Goal: Task Accomplishment & Management: Use online tool/utility

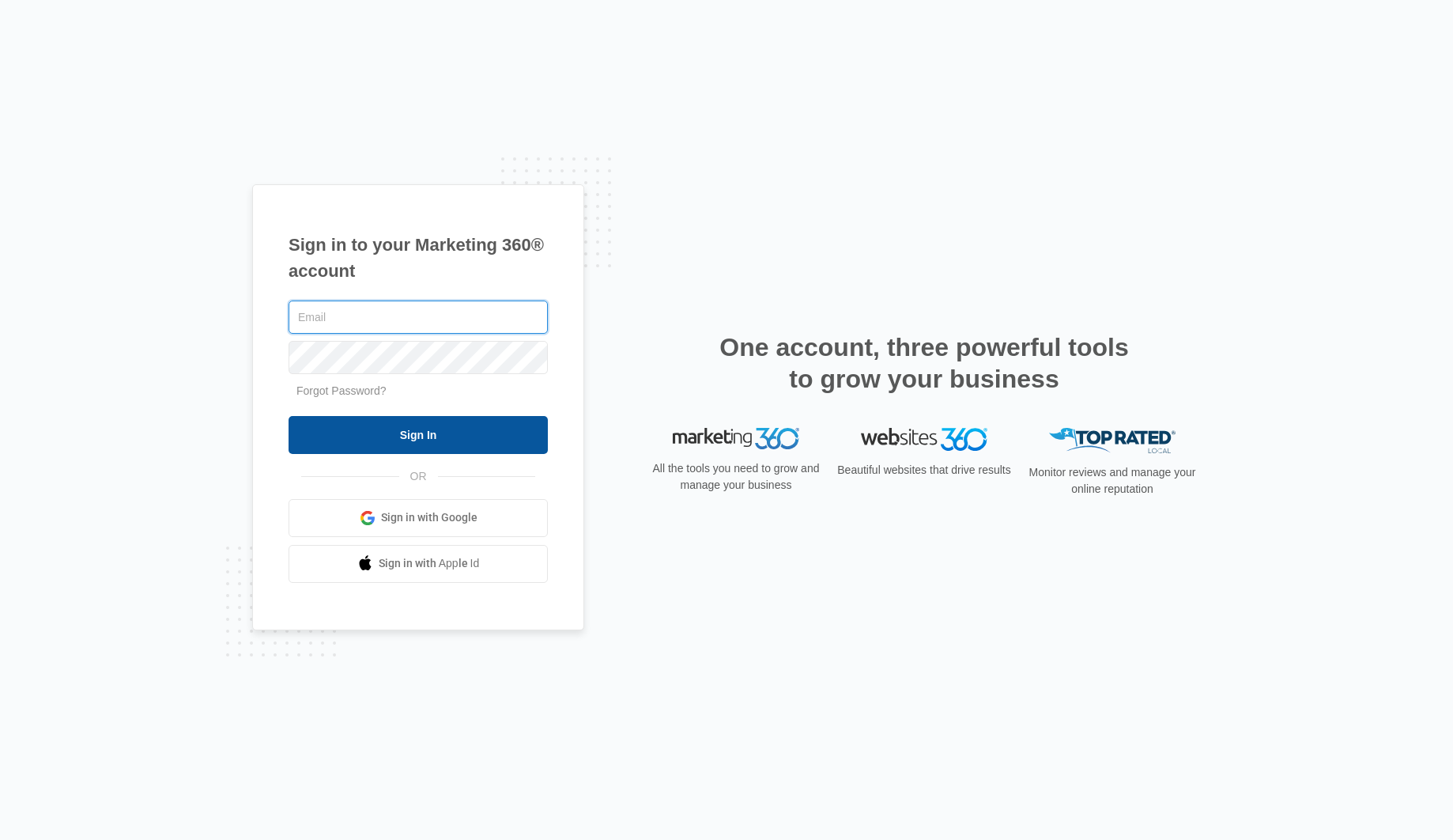
type input "[EMAIL_ADDRESS][PERSON_NAME][DOMAIN_NAME]"
click at [433, 430] on input "Sign In" at bounding box center [418, 435] width 259 height 38
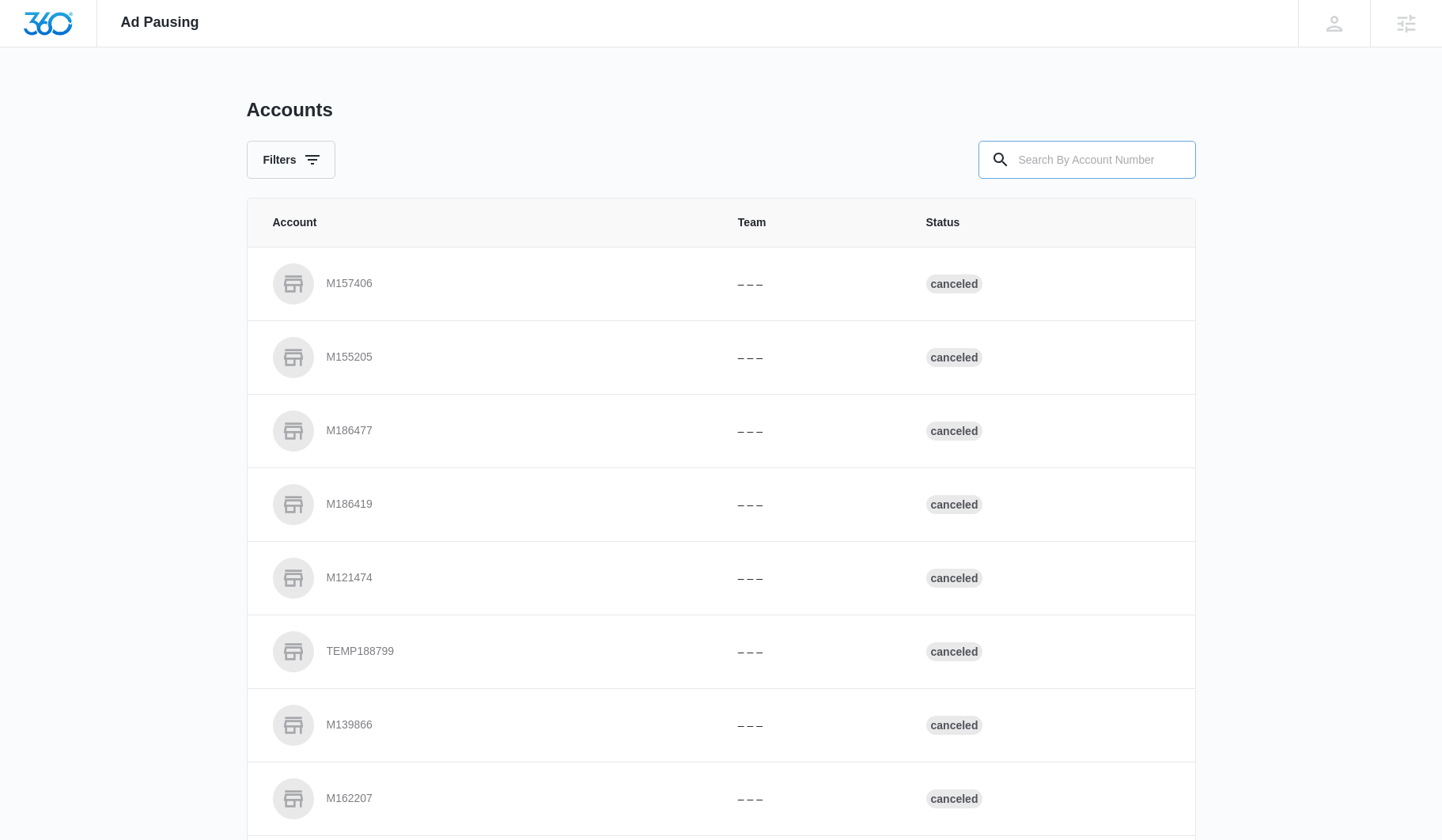
click at [1061, 162] on input "text" at bounding box center [1086, 160] width 218 height 38
paste input "M334184"
type input "M334184"
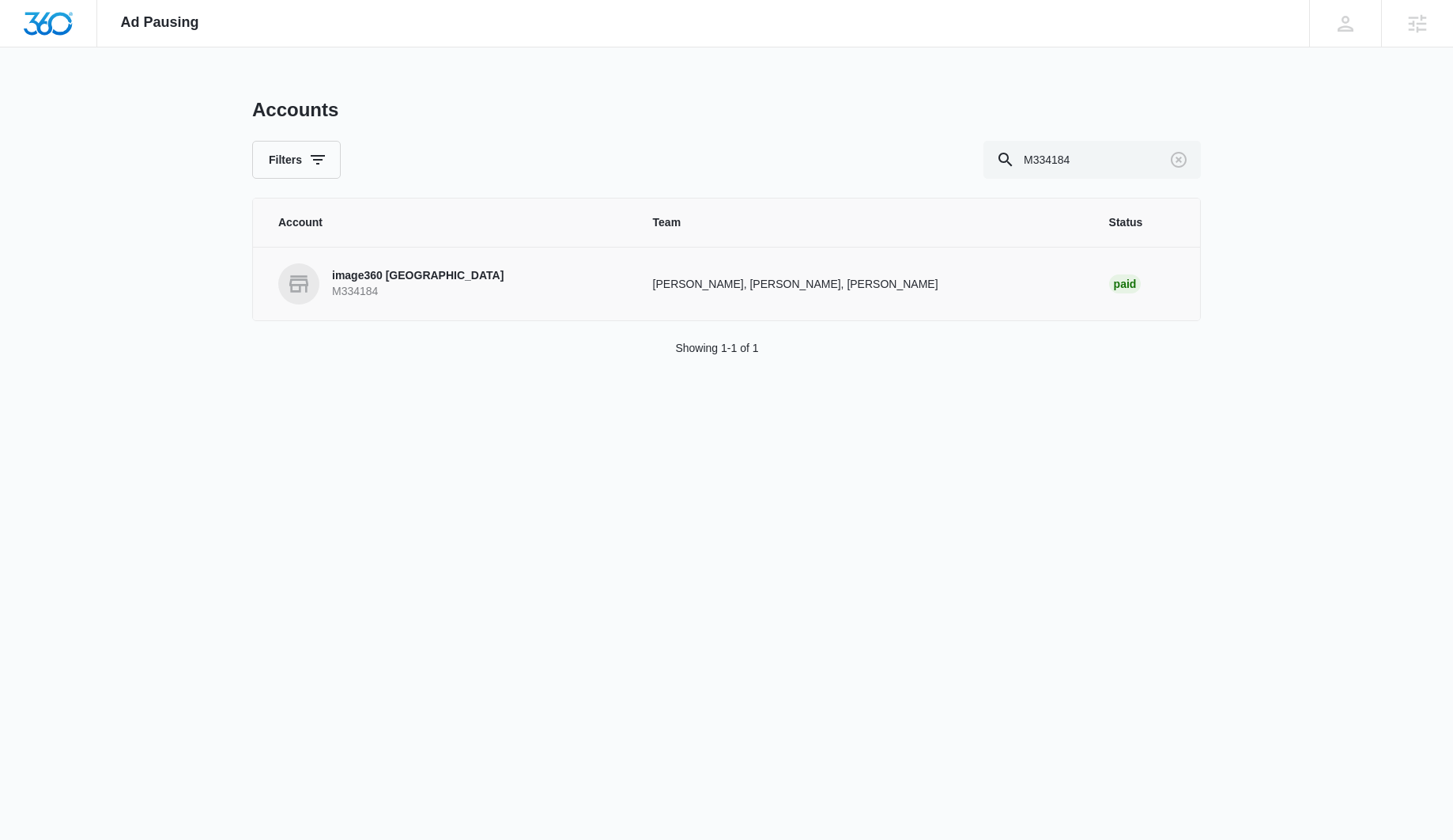
click at [389, 268] on p "image360 [GEOGRAPHIC_DATA]" at bounding box center [417, 276] width 172 height 16
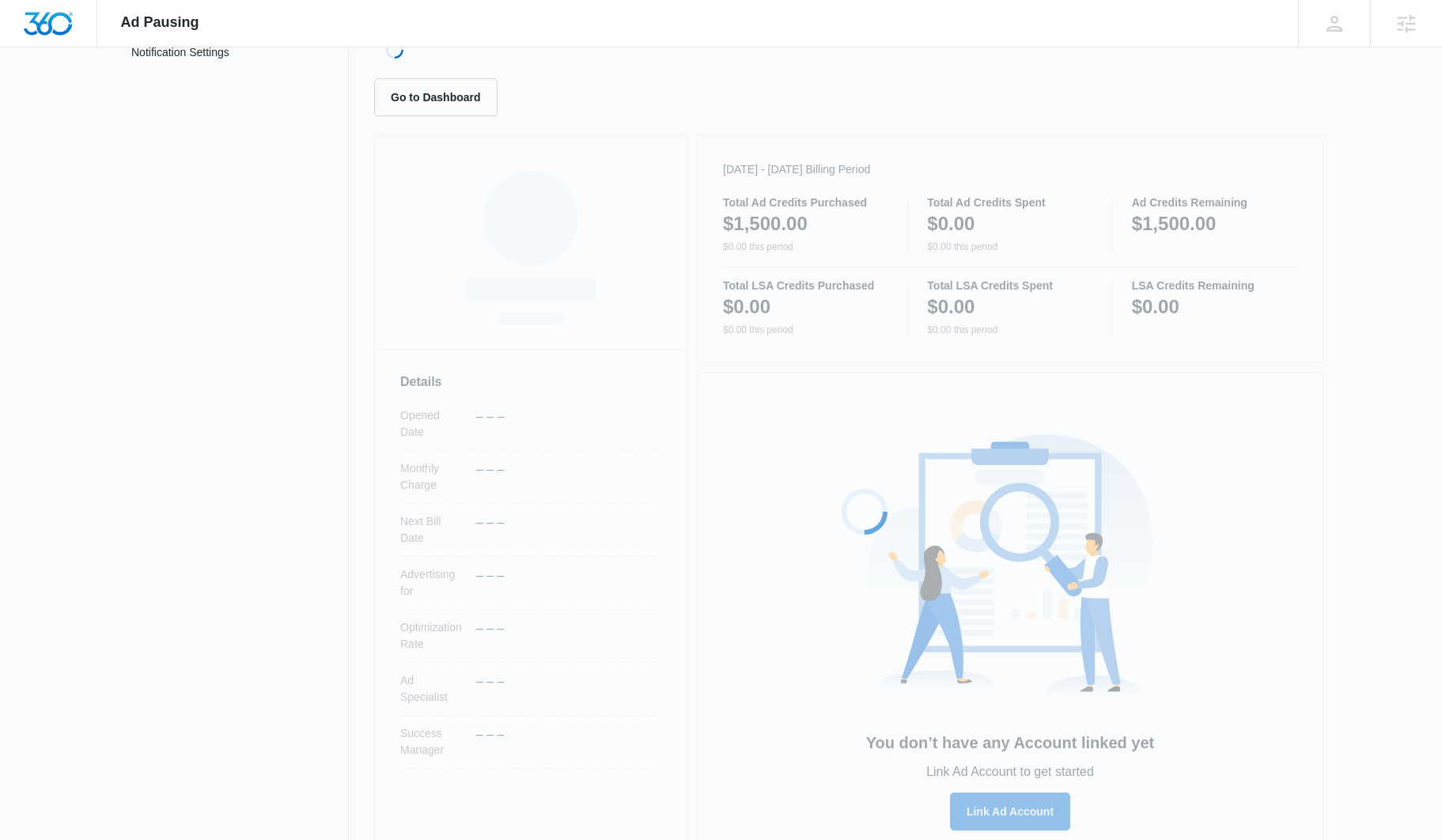
scroll to position [112, 0]
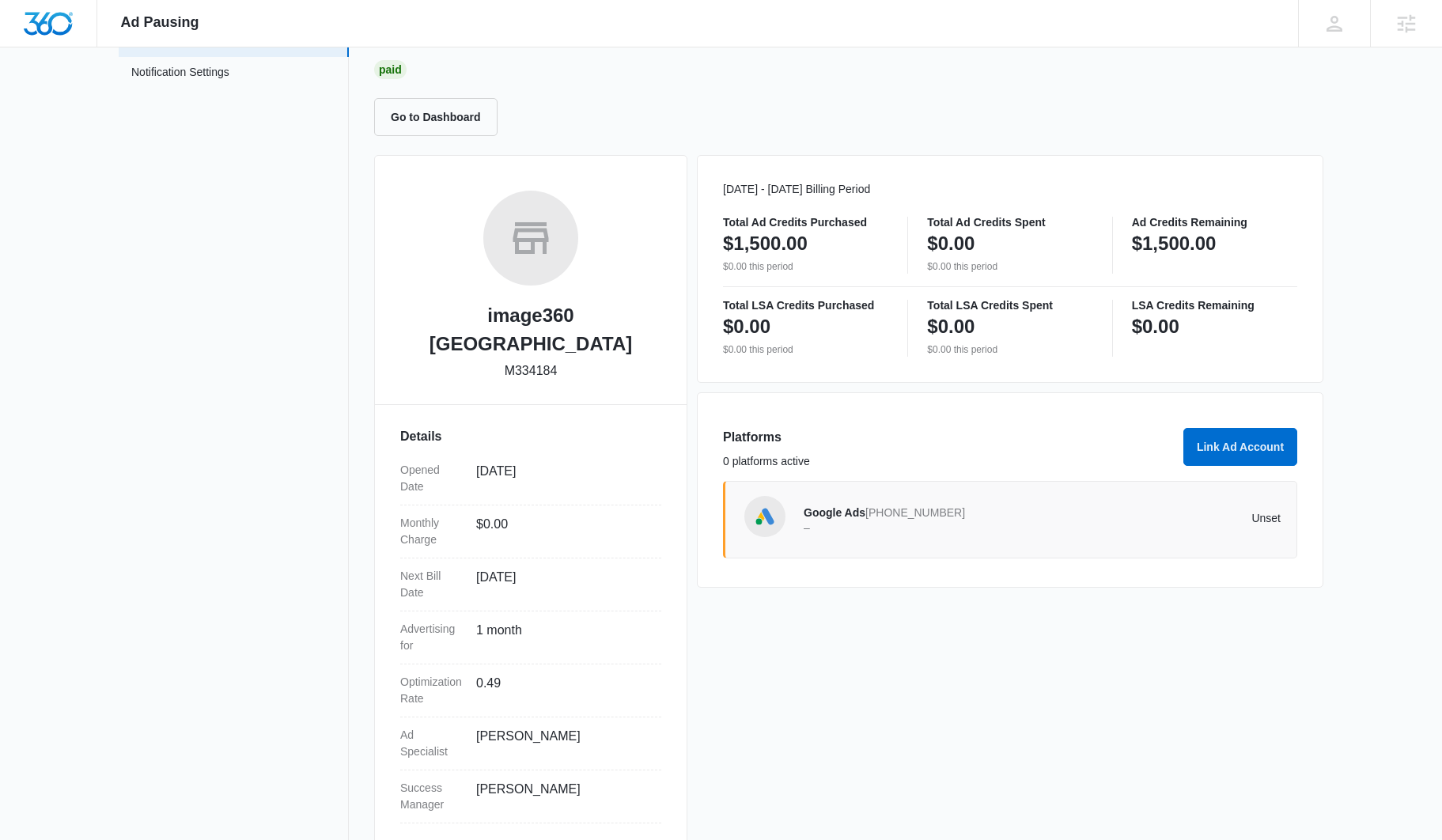
click at [843, 515] on span "Google Ads" at bounding box center [834, 511] width 62 height 12
